Goal: Information Seeking & Learning: Understand process/instructions

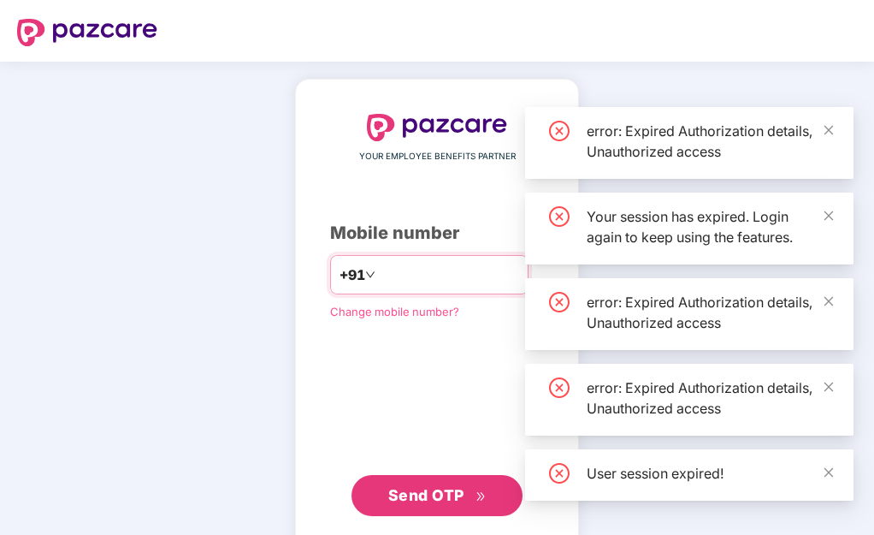
click at [413, 276] on input "number" at bounding box center [449, 274] width 140 height 27
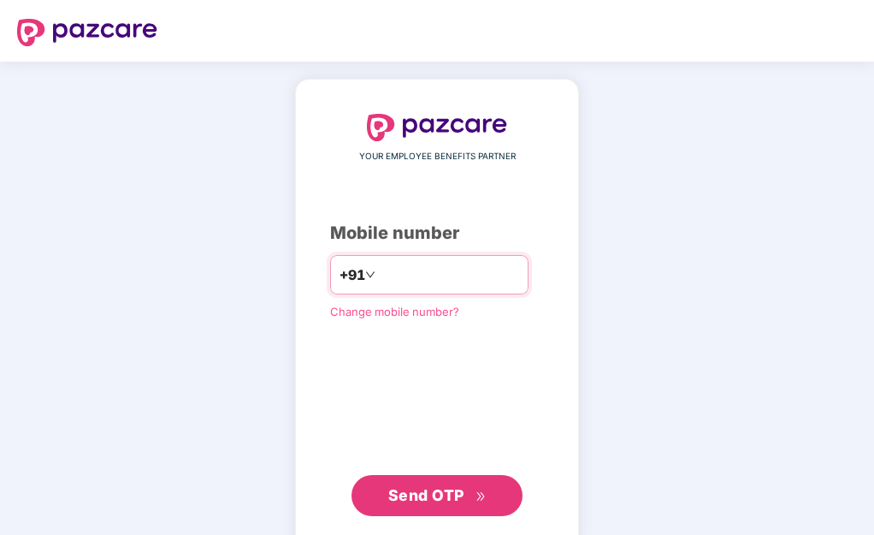
type input "**********"
click at [386, 275] on input "number" at bounding box center [449, 274] width 140 height 27
type input "**********"
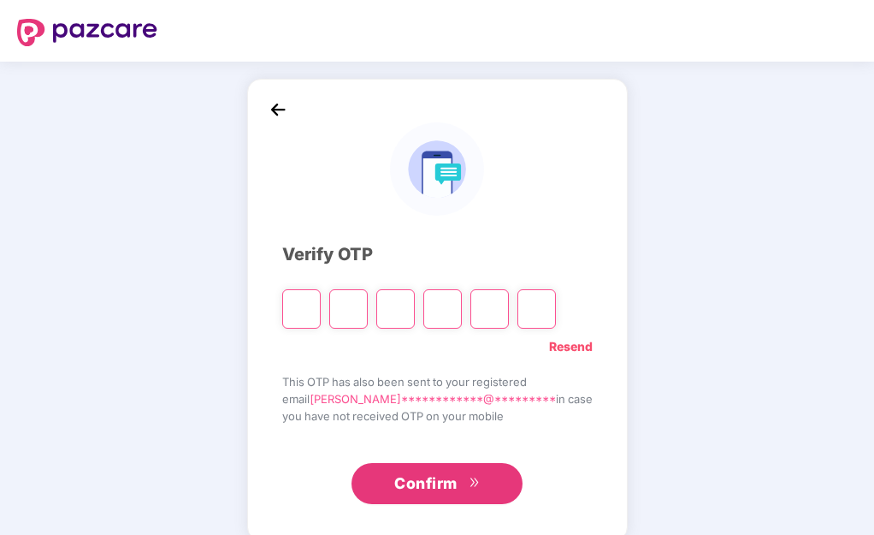
type input "*"
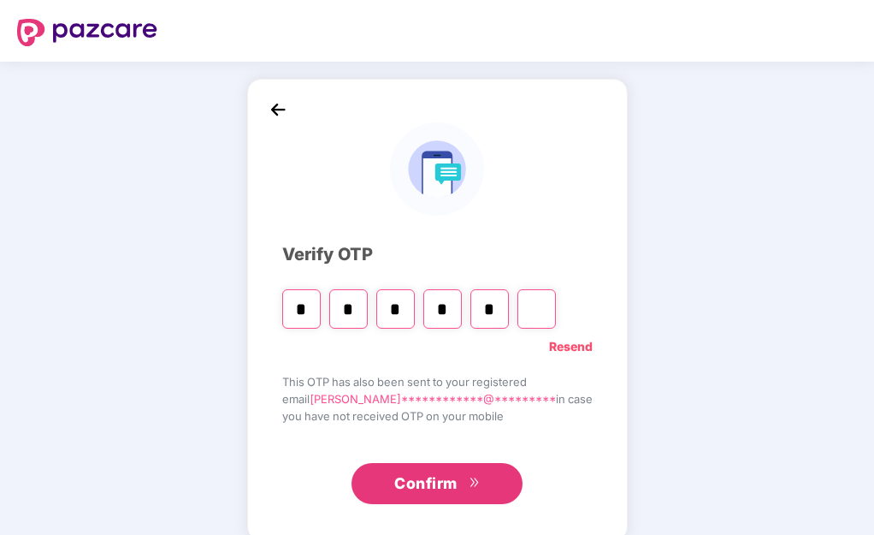
type input "*"
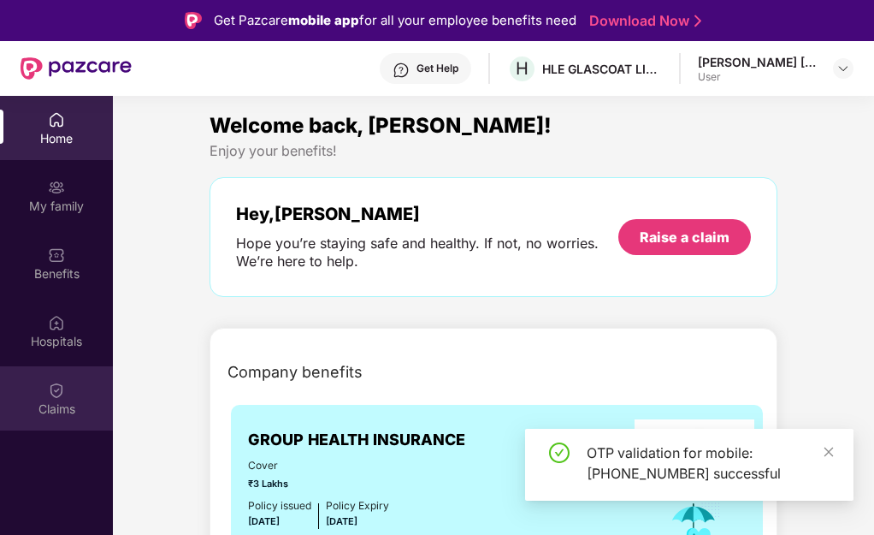
click at [59, 401] on div "Claims" at bounding box center [56, 408] width 113 height 17
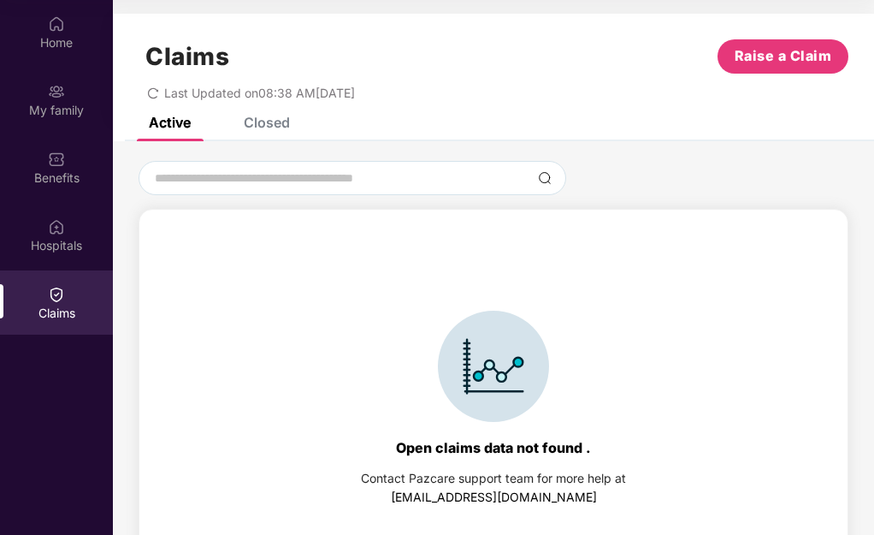
click at [263, 131] on div "Closed" at bounding box center [254, 123] width 72 height 38
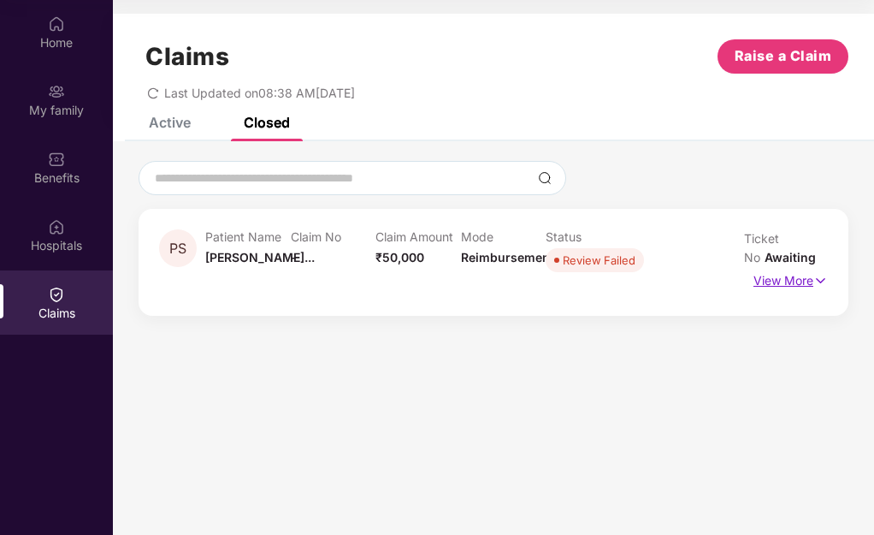
click at [810, 279] on p "View More" at bounding box center [791, 278] width 74 height 23
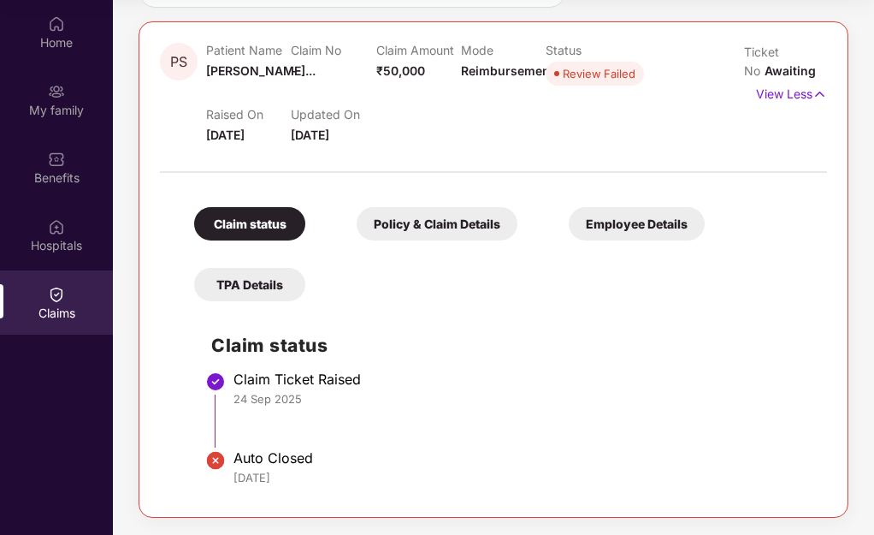
scroll to position [102, 0]
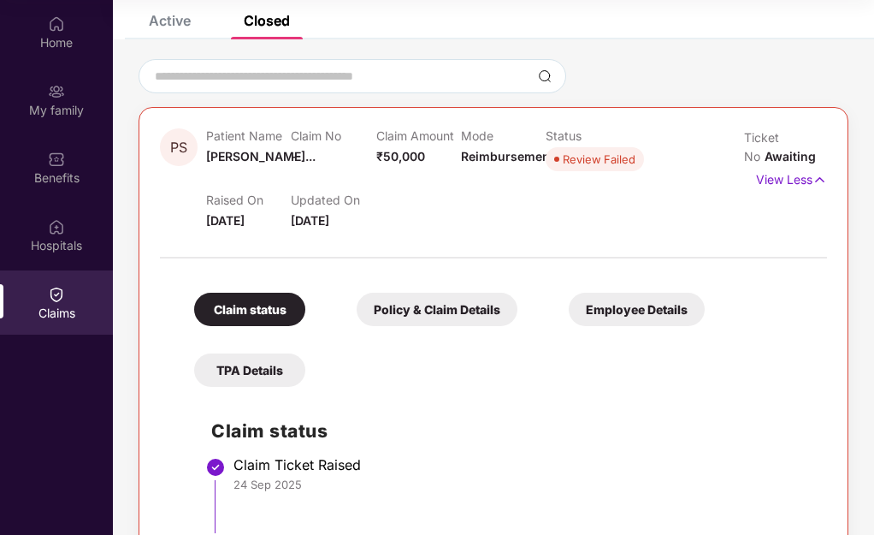
click at [606, 153] on div "Review Failed" at bounding box center [599, 159] width 73 height 17
click at [439, 305] on div "Policy & Claim Details" at bounding box center [437, 309] width 161 height 33
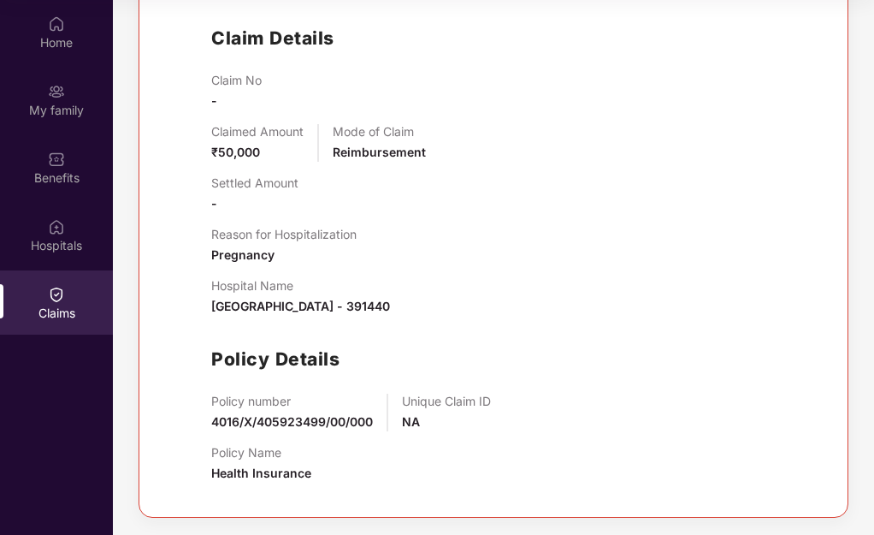
scroll to position [67, 0]
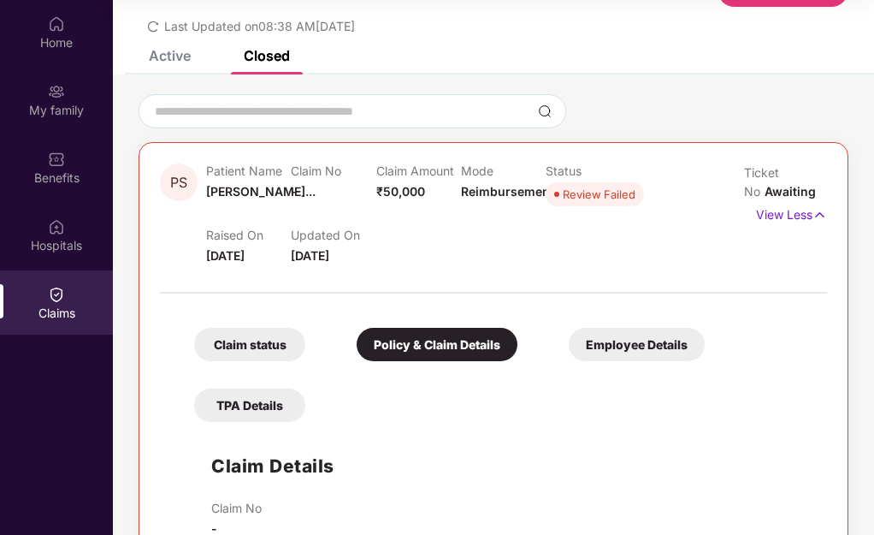
click at [619, 337] on div "Employee Details" at bounding box center [637, 344] width 136 height 33
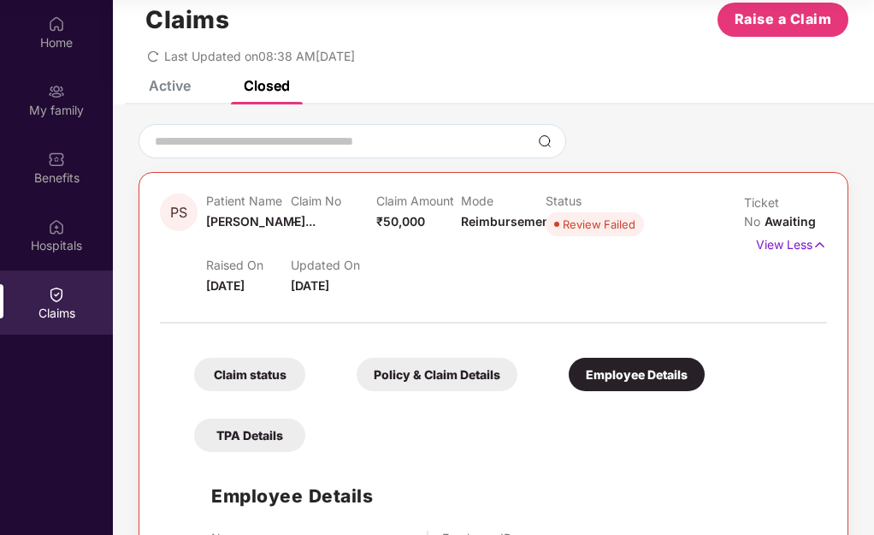
scroll to position [0, 0]
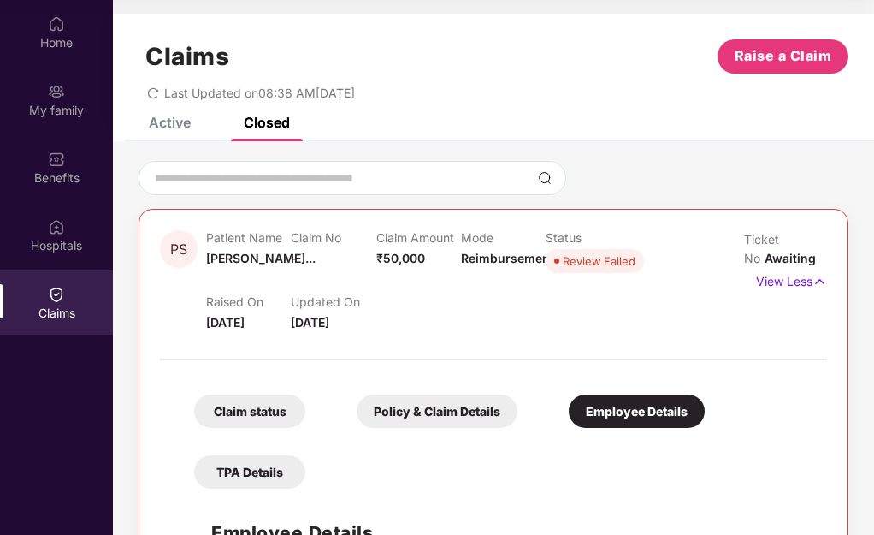
click at [251, 399] on div "Claim status" at bounding box center [249, 410] width 111 height 33
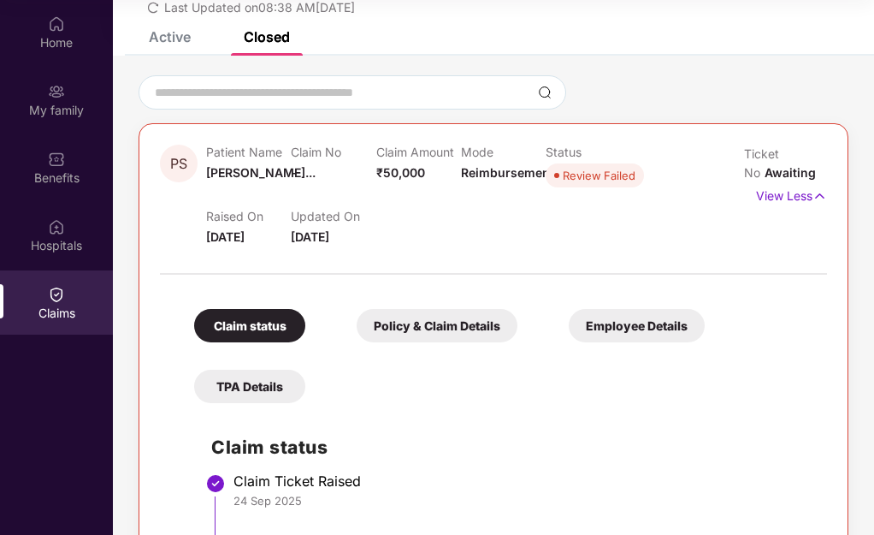
scroll to position [187, 0]
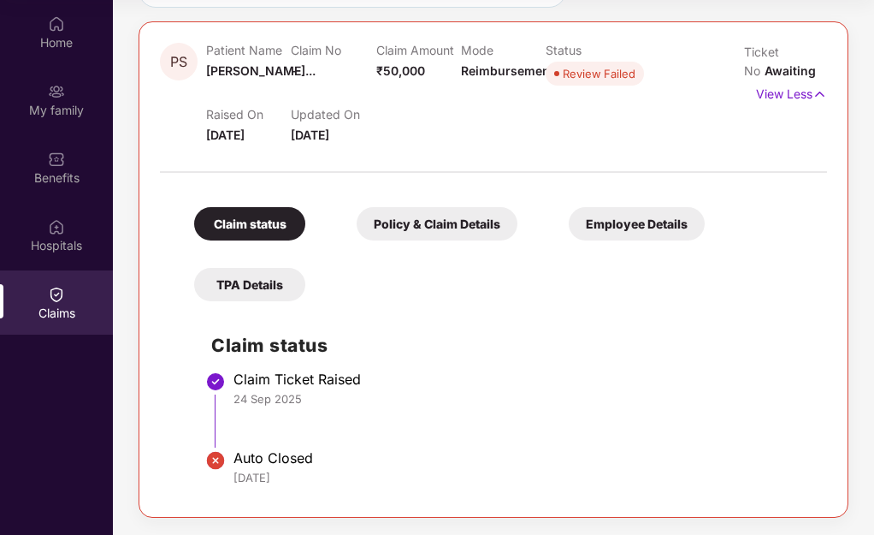
click at [259, 303] on div "Claim status Policy & Claim Details Employee Details TPA Details Claim status C…" at bounding box center [493, 338] width 667 height 315
click at [275, 283] on div "TPA Details" at bounding box center [249, 284] width 111 height 33
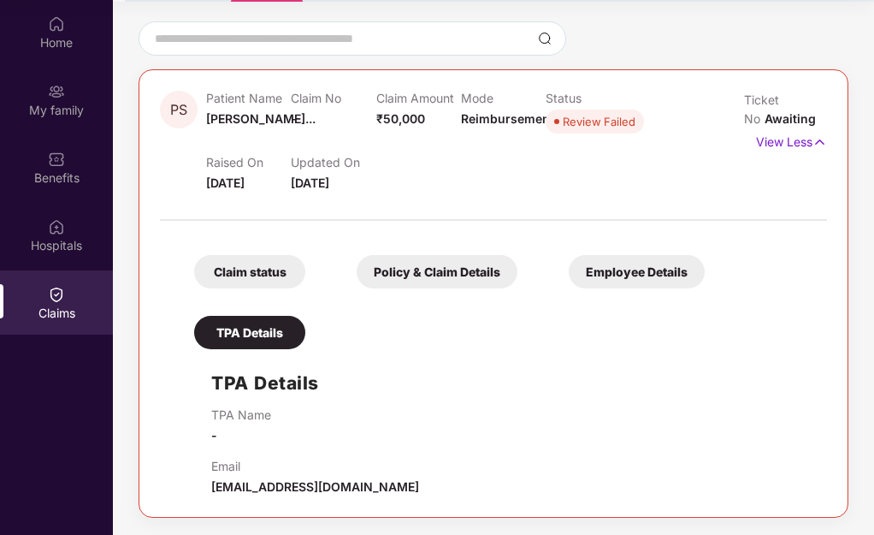
scroll to position [160, 0]
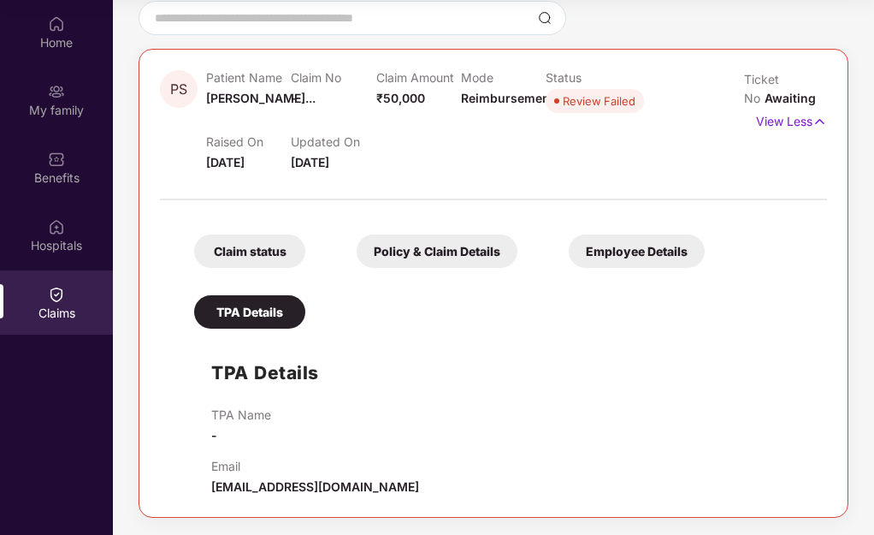
click at [443, 249] on div "Policy & Claim Details" at bounding box center [437, 250] width 161 height 33
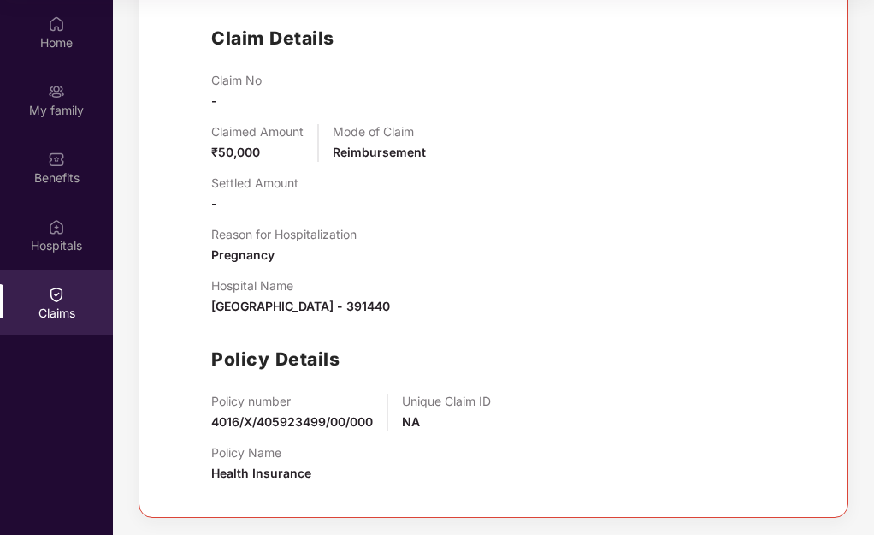
scroll to position [67, 0]
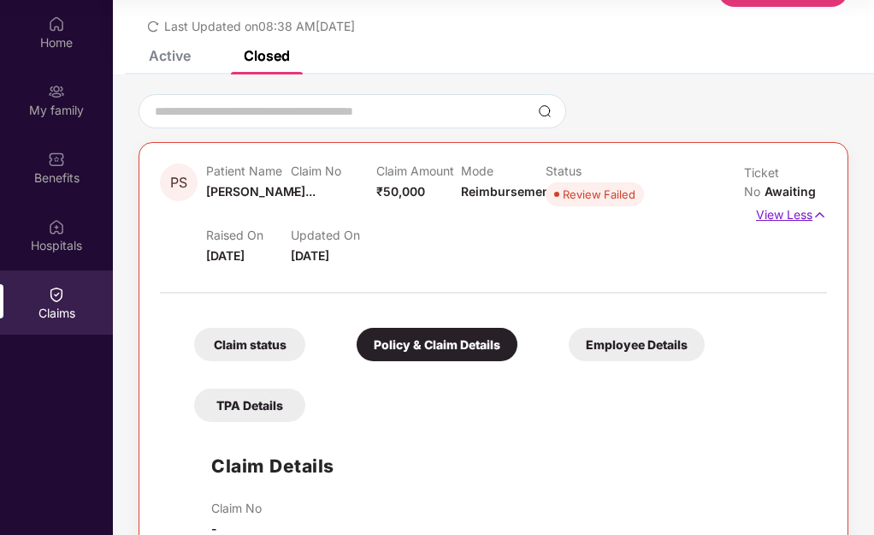
click at [784, 202] on p "View Less" at bounding box center [791, 212] width 71 height 23
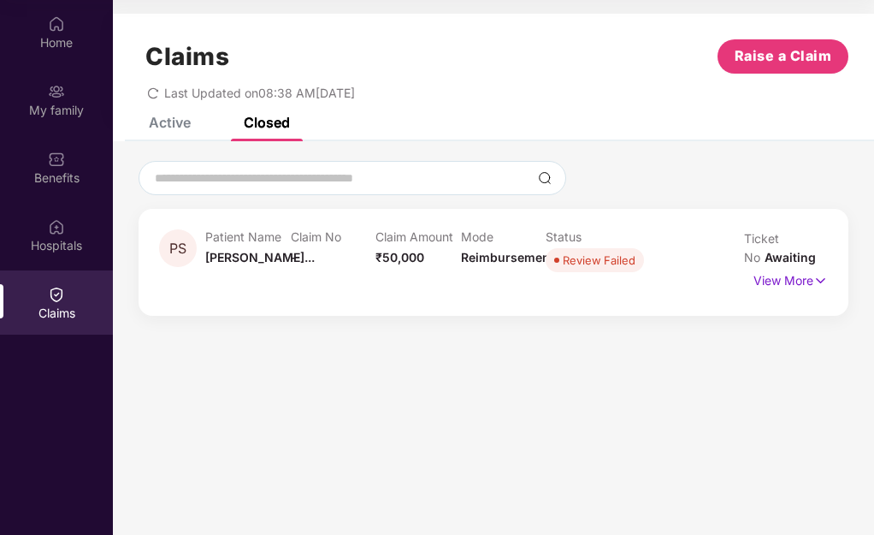
click at [173, 251] on span "PS" at bounding box center [177, 248] width 17 height 15
click at [464, 240] on p "Mode" at bounding box center [504, 236] width 86 height 15
click at [535, 257] on span "Reimbursement" at bounding box center [507, 257] width 93 height 15
click at [576, 263] on div "Review Failed" at bounding box center [599, 259] width 73 height 17
click at [607, 256] on div "Review Failed" at bounding box center [599, 259] width 73 height 17
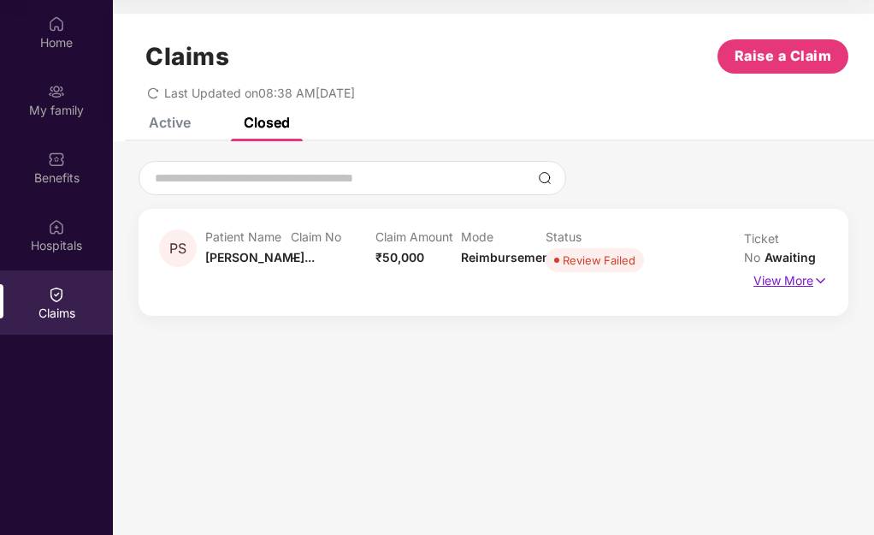
click at [822, 281] on img at bounding box center [820, 280] width 15 height 19
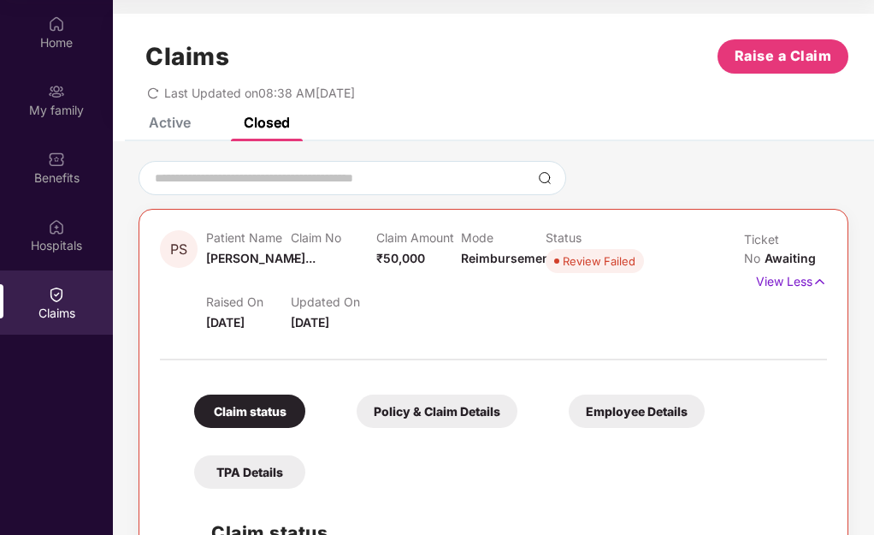
scroll to position [171, 0]
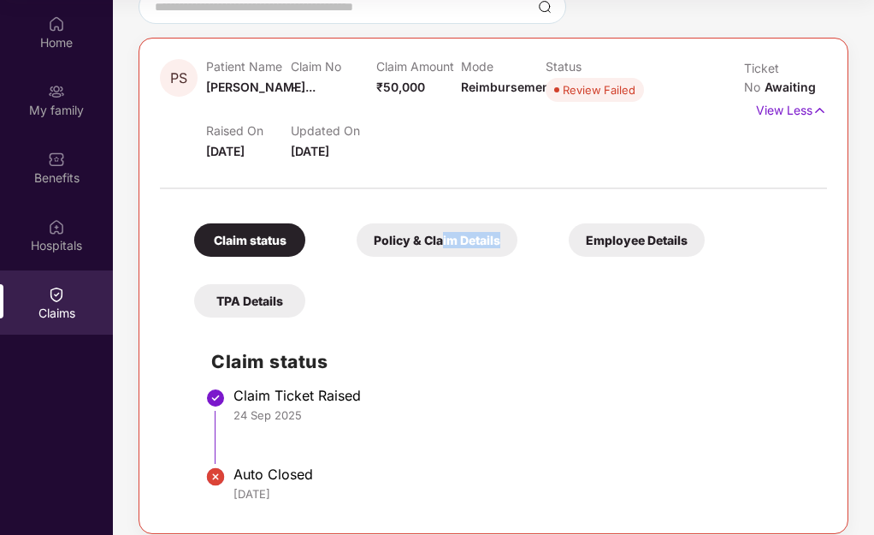
drag, startPoint x: 441, startPoint y: 249, endPoint x: 430, endPoint y: 253, distance: 11.1
click at [494, 270] on div "Claim status Policy & Claim Details Employee Details TPA Details" at bounding box center [441, 261] width 528 height 111
click at [440, 243] on div "Policy & Claim Details" at bounding box center [437, 239] width 161 height 33
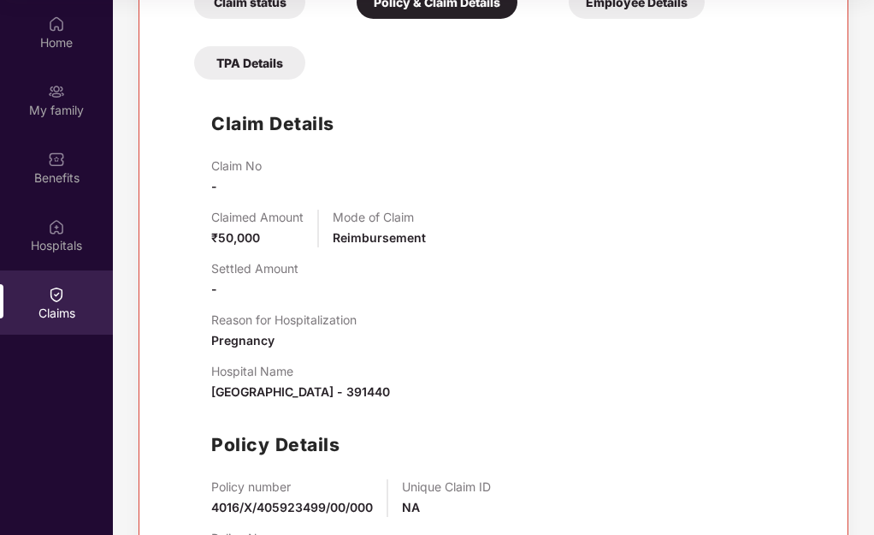
scroll to position [67, 0]
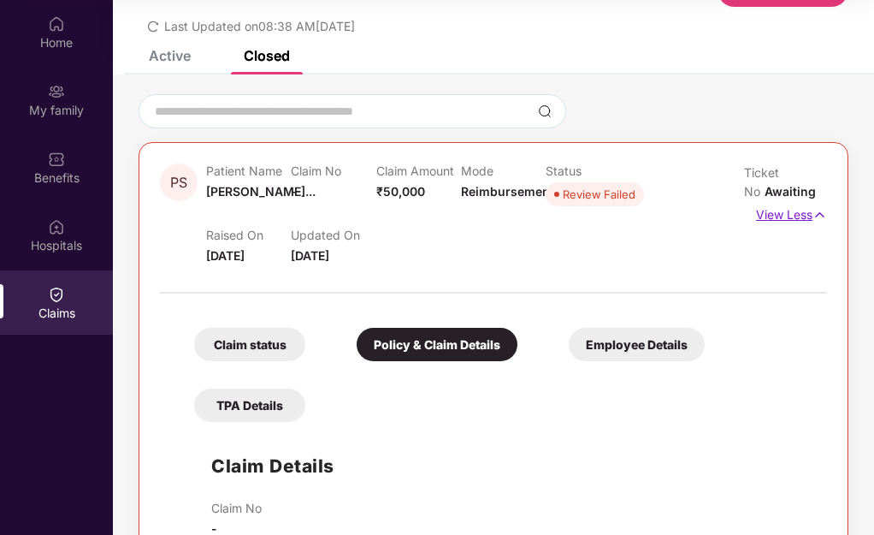
click at [809, 208] on p "View Less" at bounding box center [791, 212] width 71 height 23
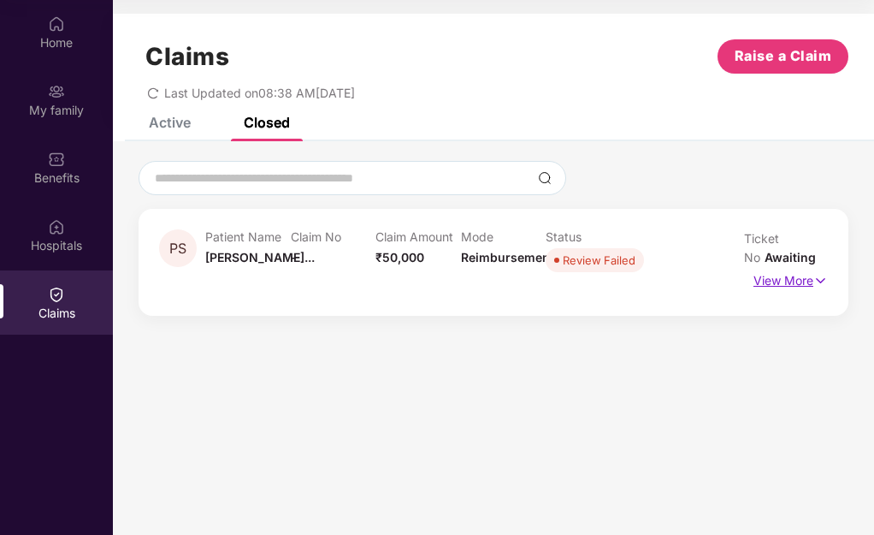
scroll to position [0, 0]
click at [779, 258] on span "Awaiting" at bounding box center [790, 257] width 51 height 15
click at [813, 278] on p "View More" at bounding box center [791, 278] width 74 height 23
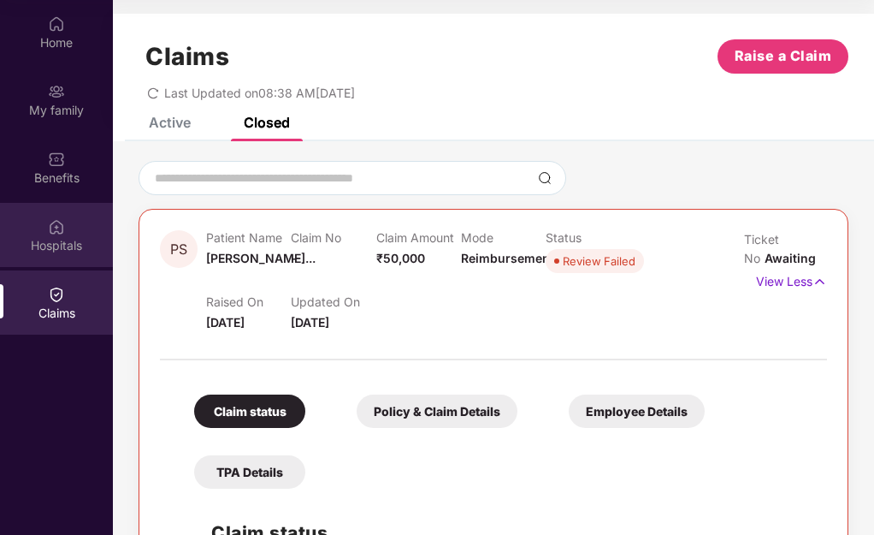
click at [54, 241] on div "Hospitals" at bounding box center [56, 245] width 113 height 17
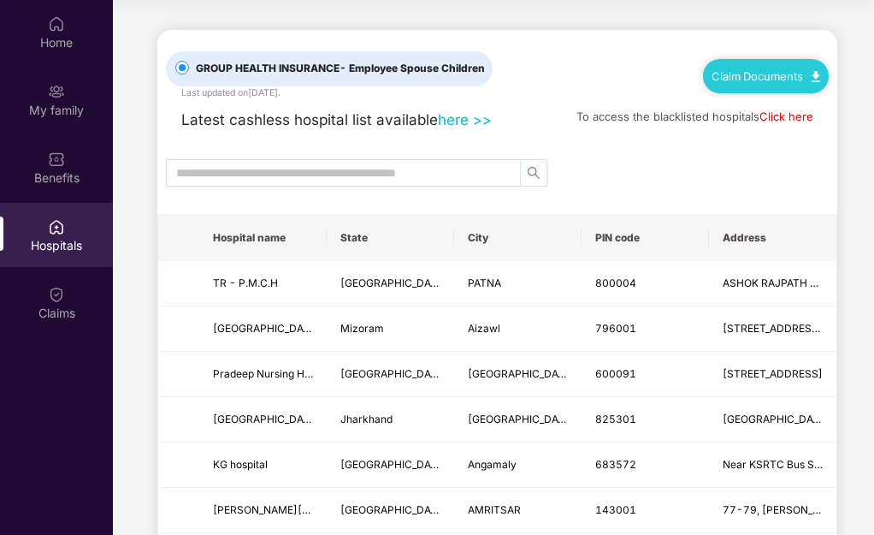
click at [535, 175] on icon "search" at bounding box center [534, 173] width 12 height 12
click at [313, 180] on input "text" at bounding box center [336, 172] width 321 height 19
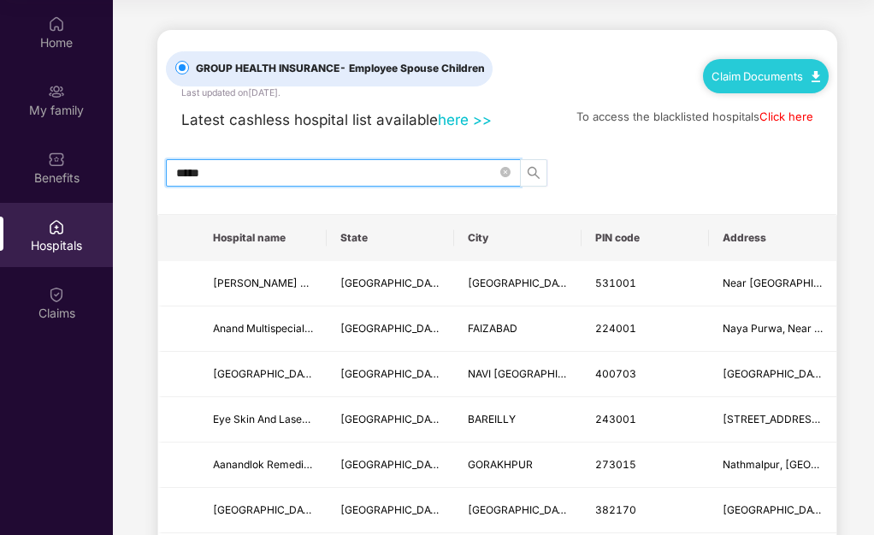
click at [535, 172] on icon "search" at bounding box center [534, 173] width 14 height 14
type input "*"
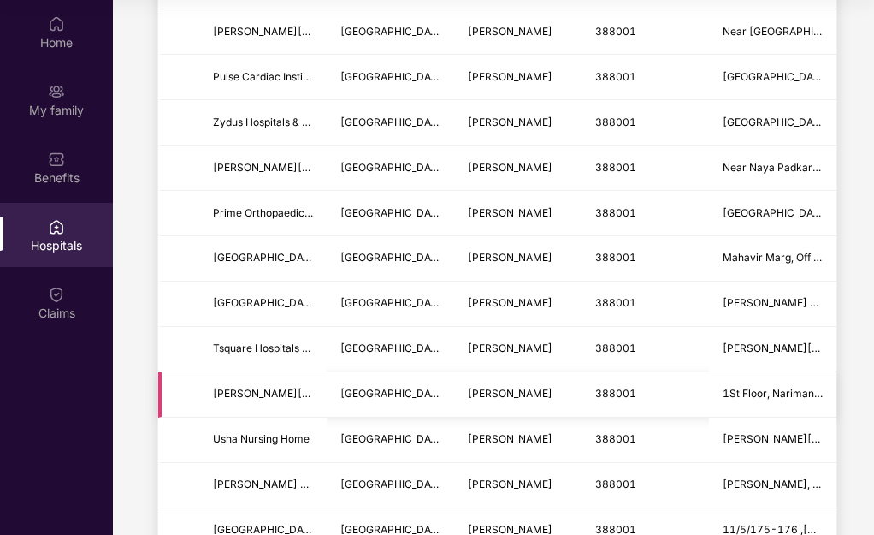
scroll to position [513, 0]
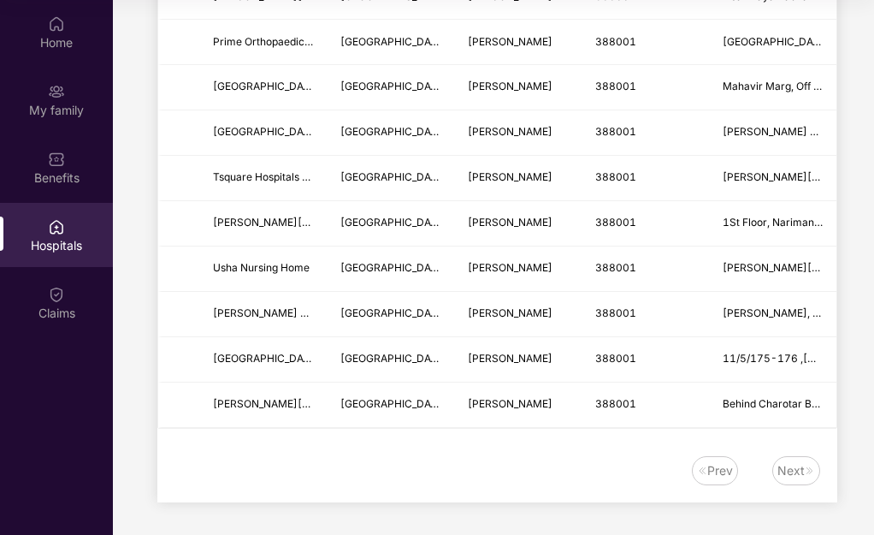
type input "******"
click at [805, 476] on img at bounding box center [810, 470] width 10 height 10
click at [806, 476] on img at bounding box center [810, 470] width 10 height 10
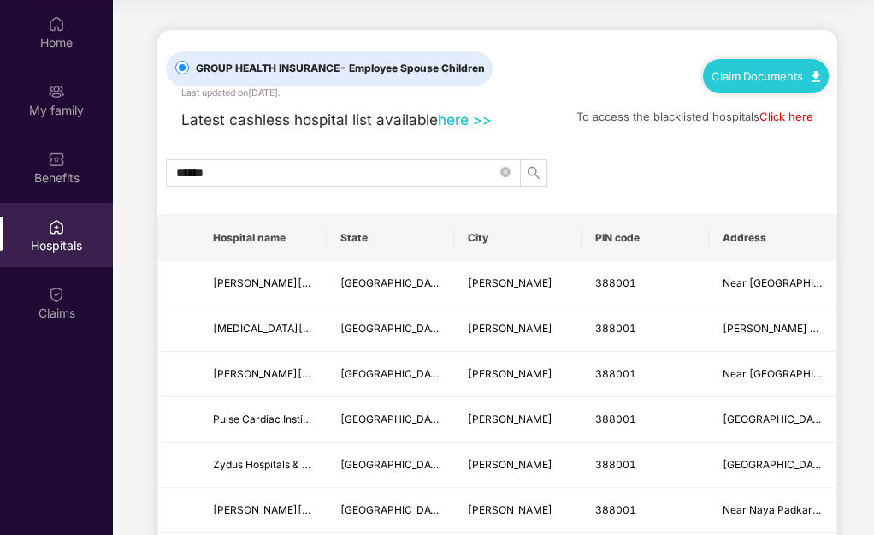
scroll to position [0, 0]
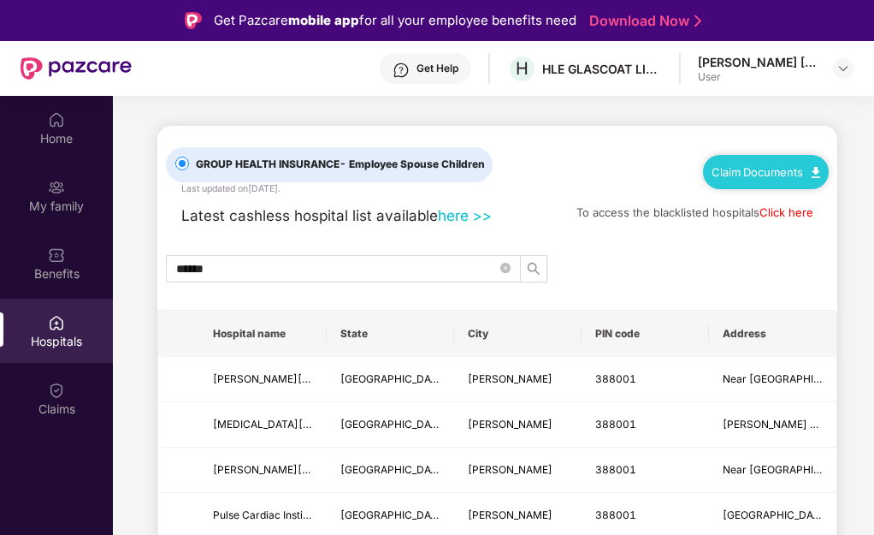
click at [794, 177] on link "Claim Documents" at bounding box center [766, 172] width 109 height 14
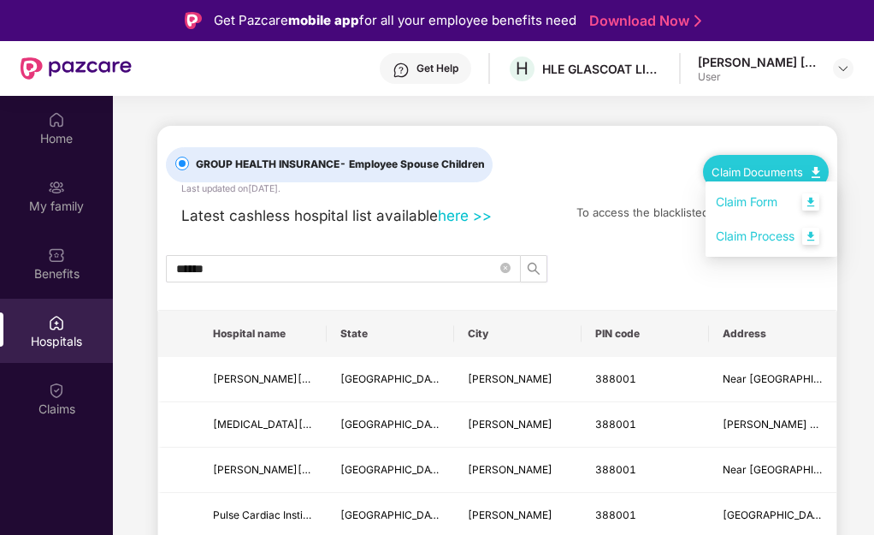
click at [731, 240] on link "Claim Process" at bounding box center [771, 236] width 111 height 37
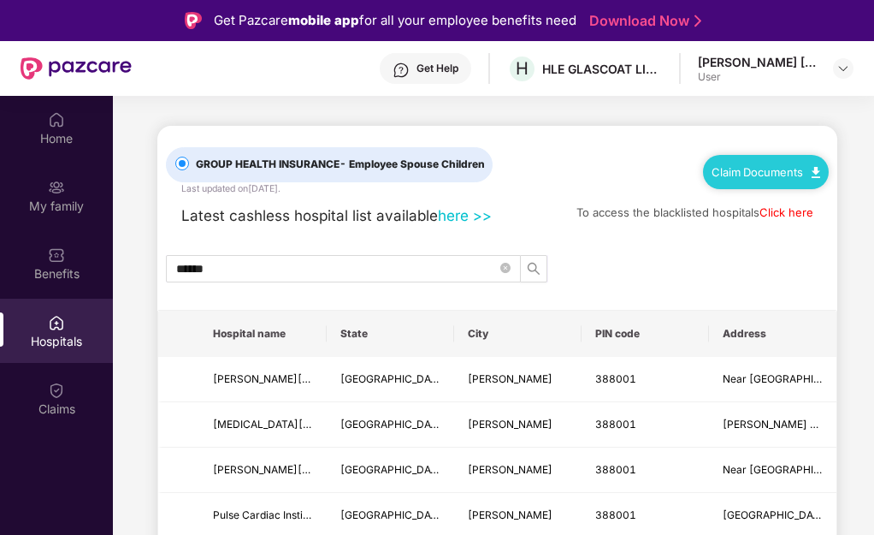
click at [540, 192] on div "GROUP HEALTH INSURANCE - Employee Spouse Children Last updated on 28 Sep 2025 .…" at bounding box center [497, 161] width 663 height 70
click at [842, 68] on img at bounding box center [844, 69] width 14 height 14
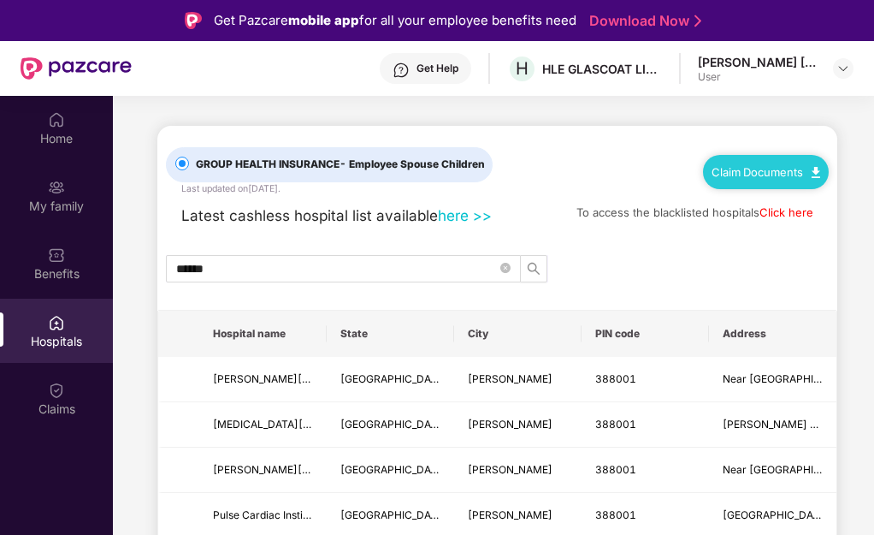
click at [781, 215] on link "Click here" at bounding box center [787, 212] width 54 height 14
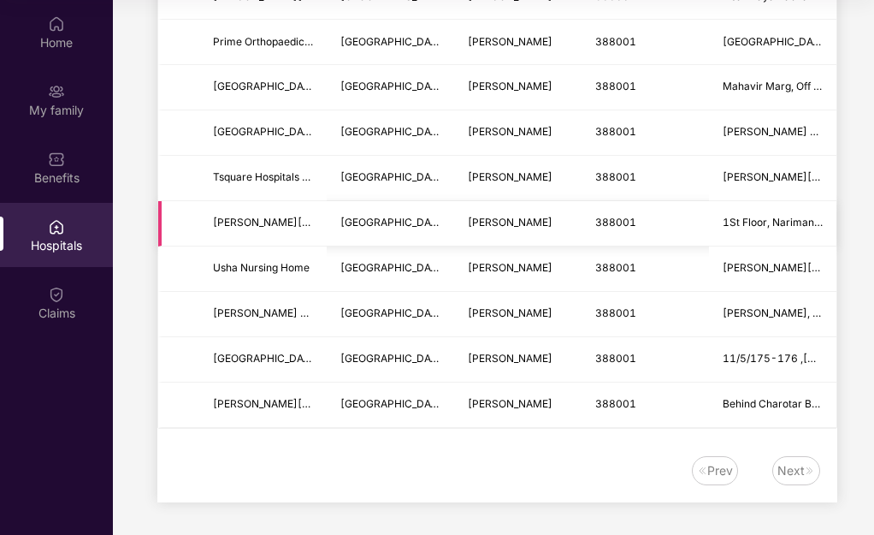
scroll to position [541, 0]
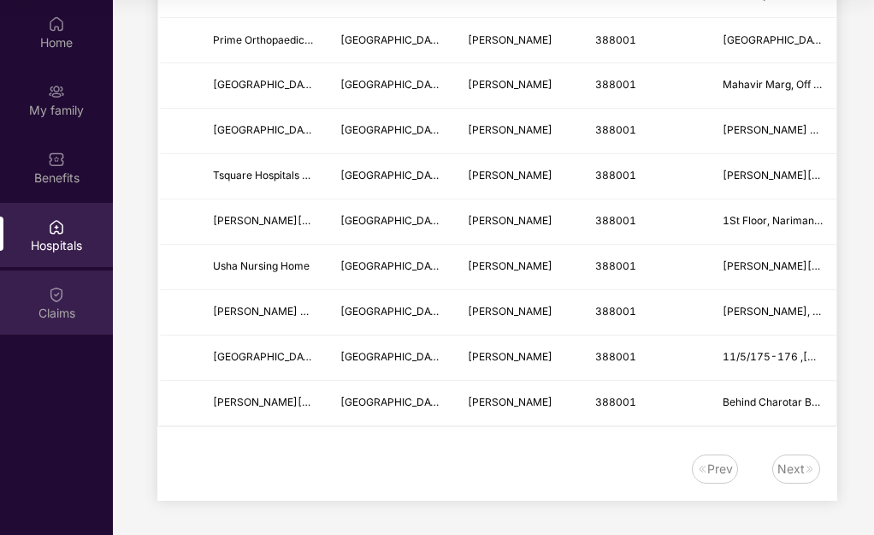
click at [73, 311] on div "Claims" at bounding box center [56, 312] width 113 height 17
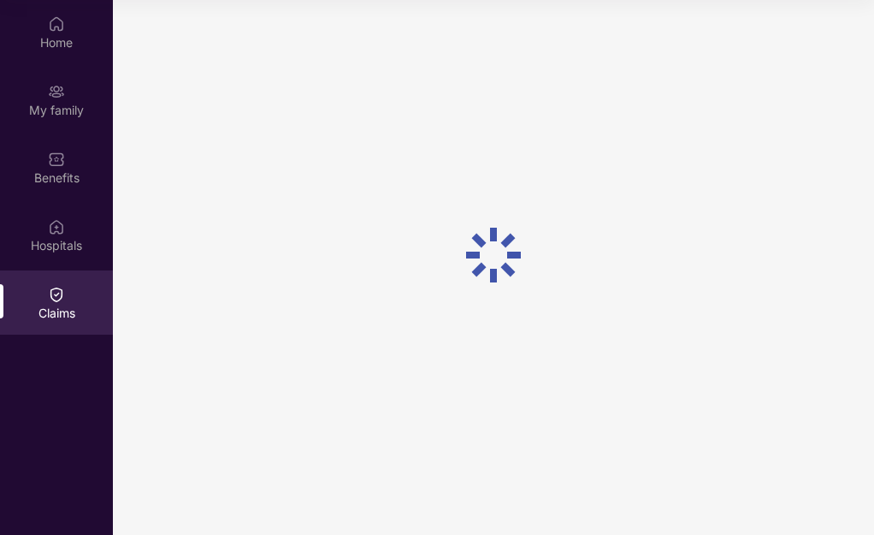
scroll to position [0, 0]
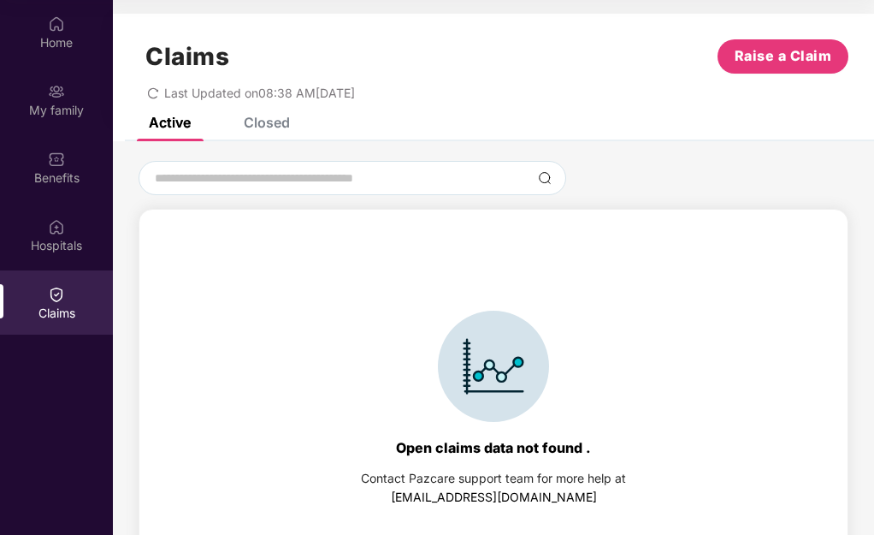
click at [275, 127] on div "Closed" at bounding box center [267, 122] width 46 height 17
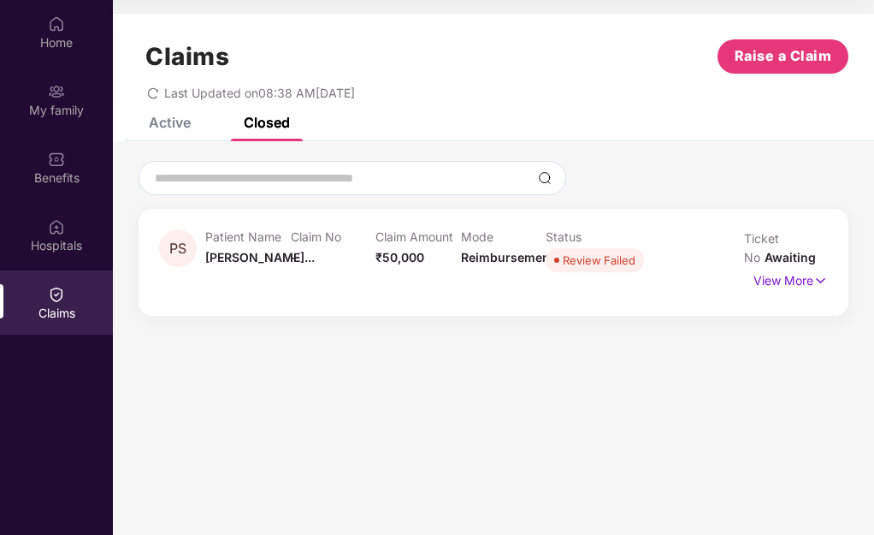
click at [622, 247] on div "Status Review Failed" at bounding box center [589, 252] width 86 height 47
click at [618, 257] on div "Review Failed" at bounding box center [599, 259] width 73 height 17
click at [803, 287] on p "View More" at bounding box center [791, 278] width 74 height 23
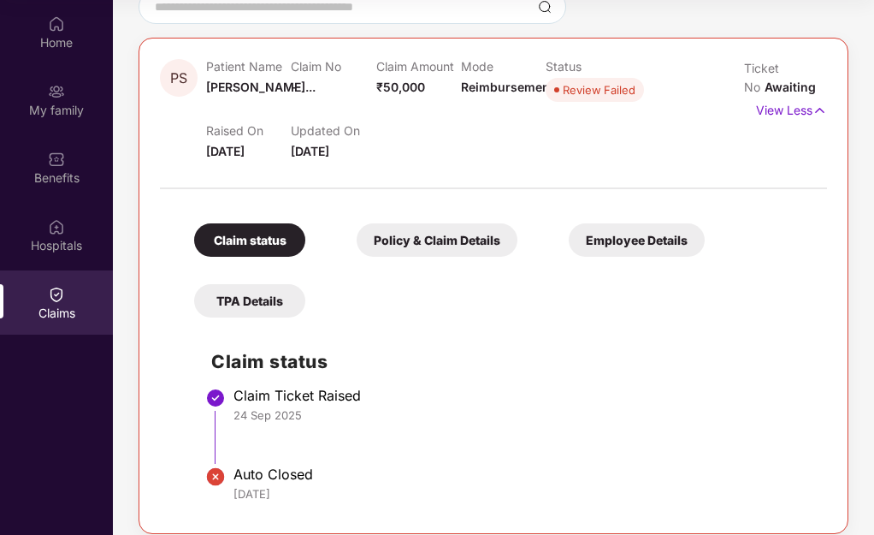
scroll to position [187, 0]
